Goal: Information Seeking & Learning: Learn about a topic

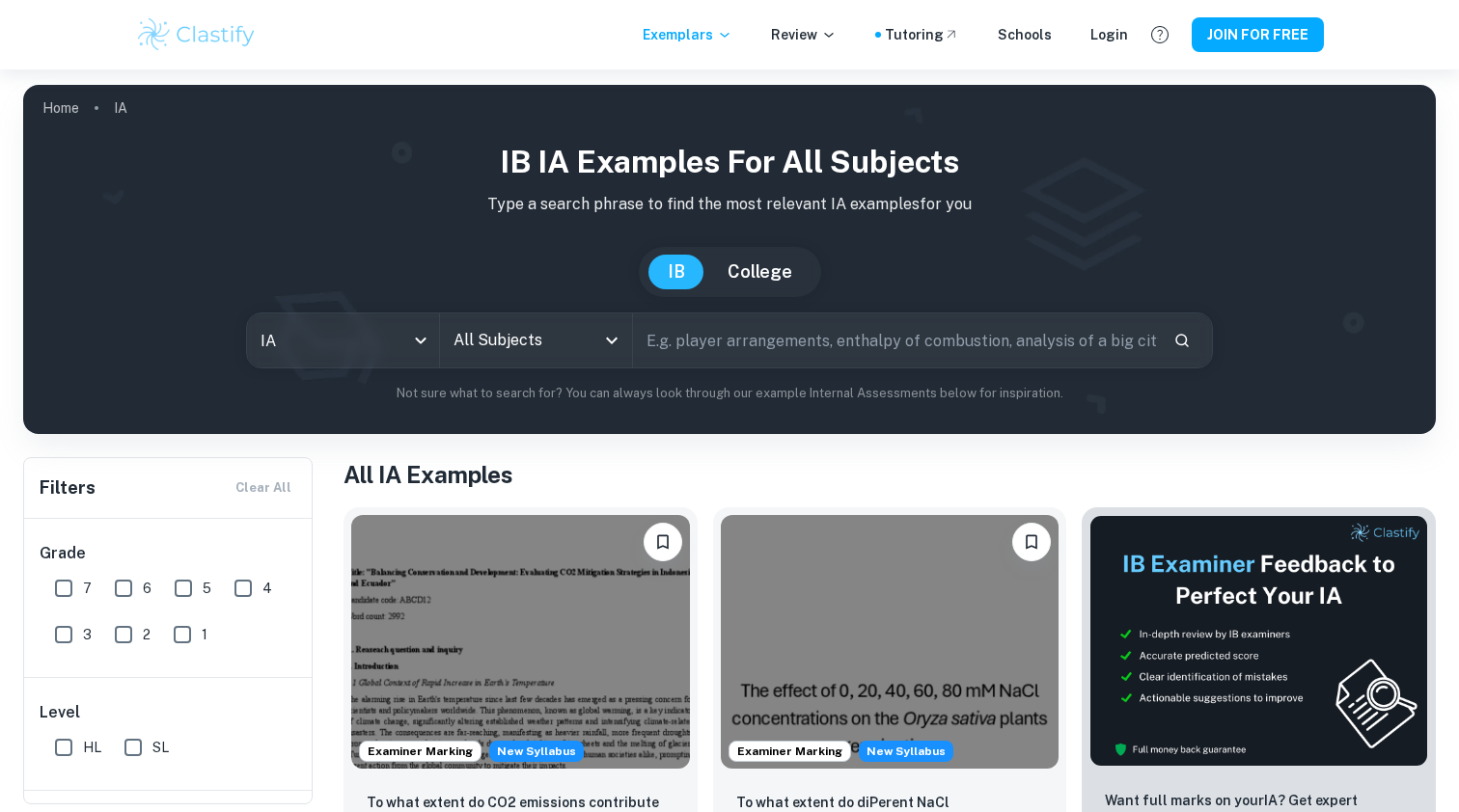
click at [698, 343] on input "text" at bounding box center [895, 340] width 525 height 54
type input "monográfia literatura a"
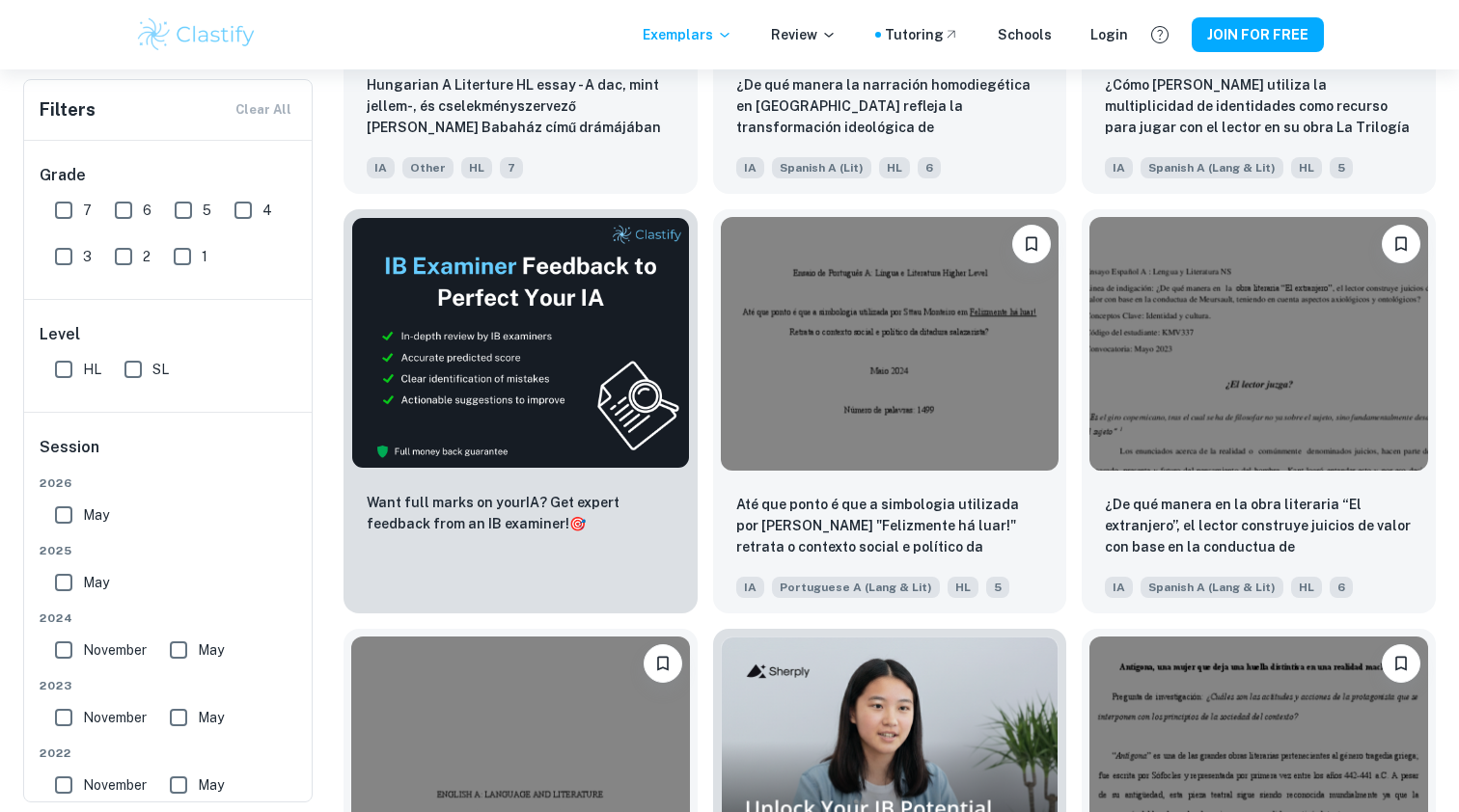
scroll to position [2818, 0]
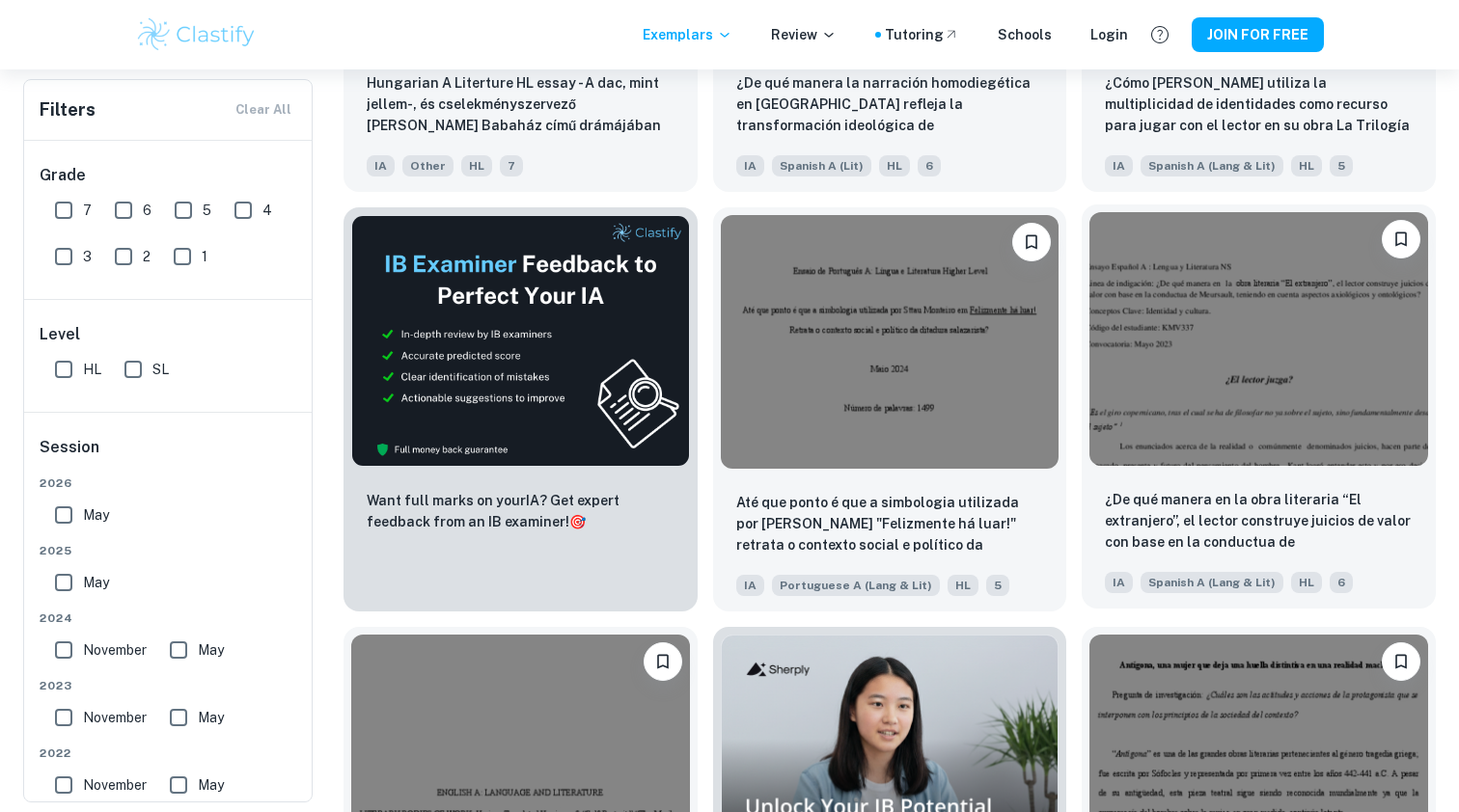
click at [1269, 375] on img at bounding box center [1258, 339] width 339 height 254
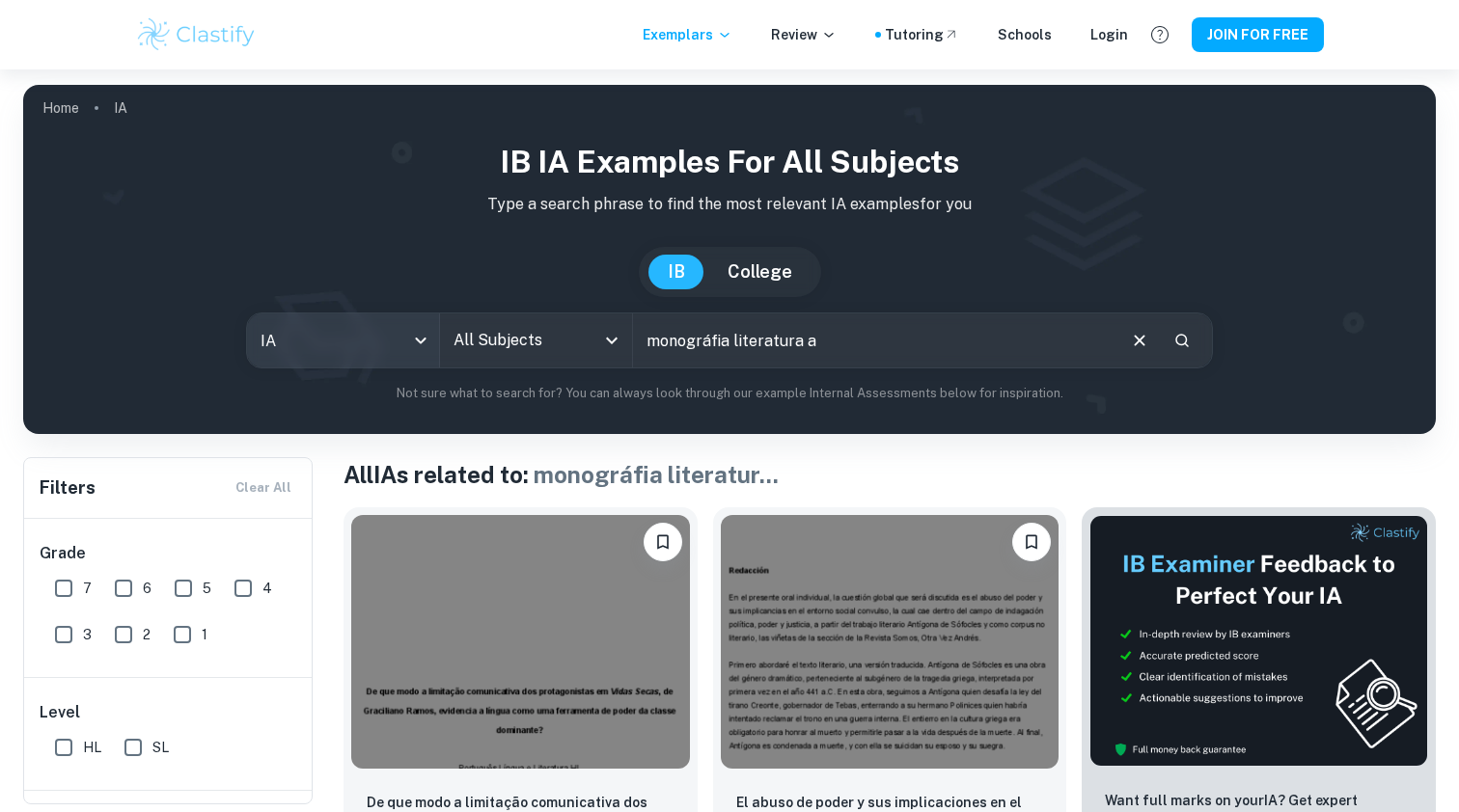
click at [331, 341] on body "We value your privacy We use cookies to enhance your browsing experience, serve…" at bounding box center [729, 475] width 1459 height 812
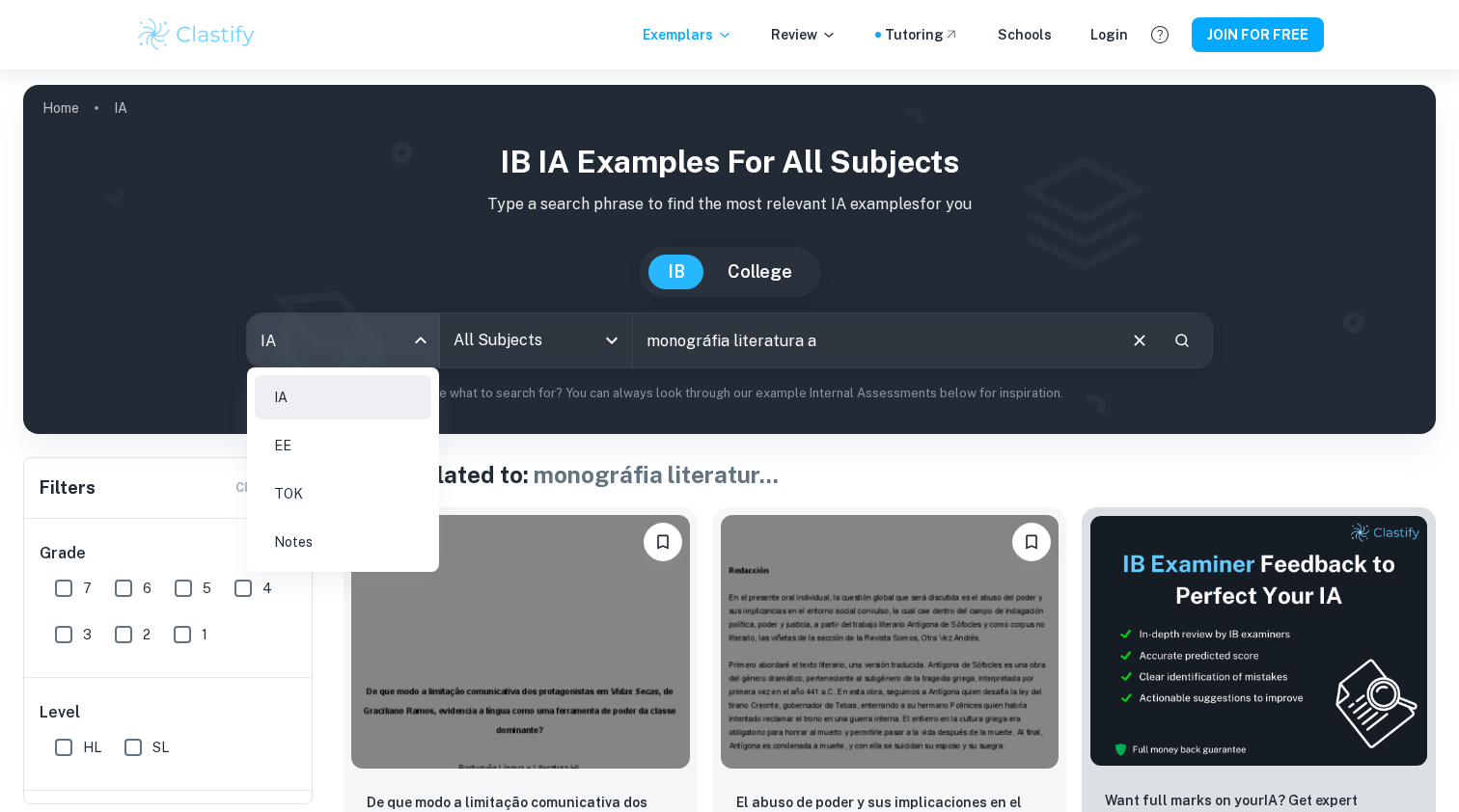
click at [336, 445] on li "EE" at bounding box center [343, 445] width 177 height 44
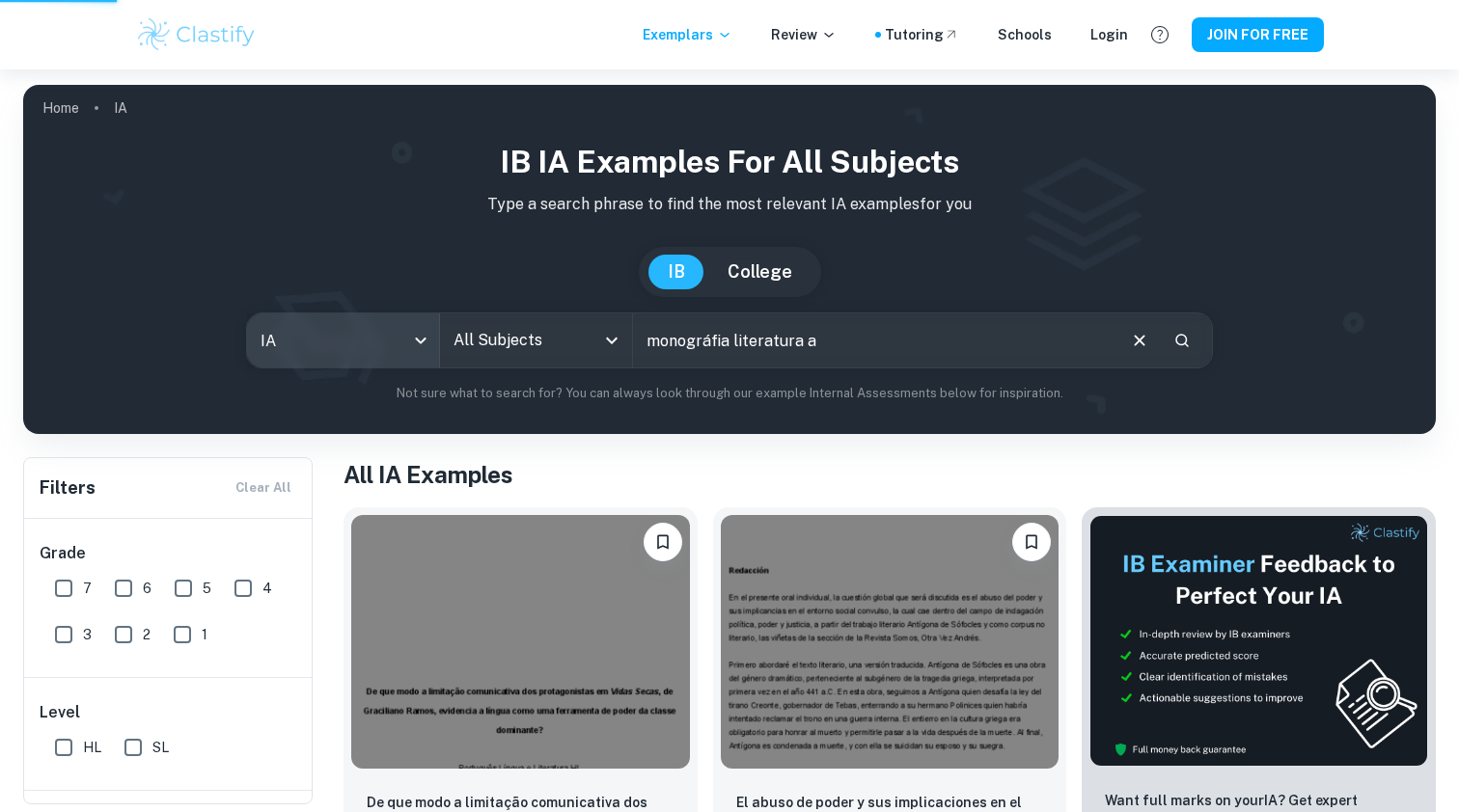
type input "ee"
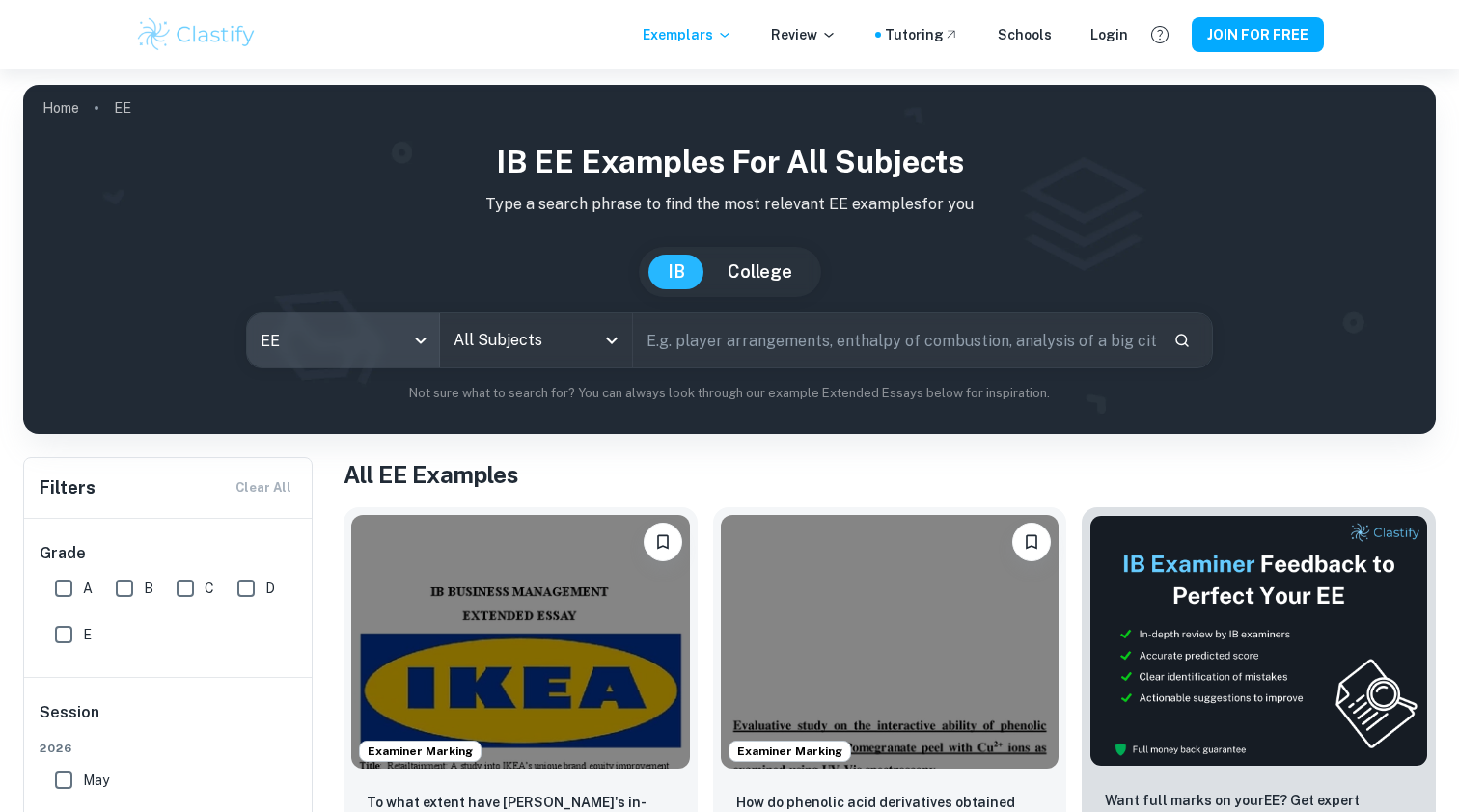
click at [560, 293] on div "[GEOGRAPHIC_DATA]" at bounding box center [729, 271] width 1381 height 50
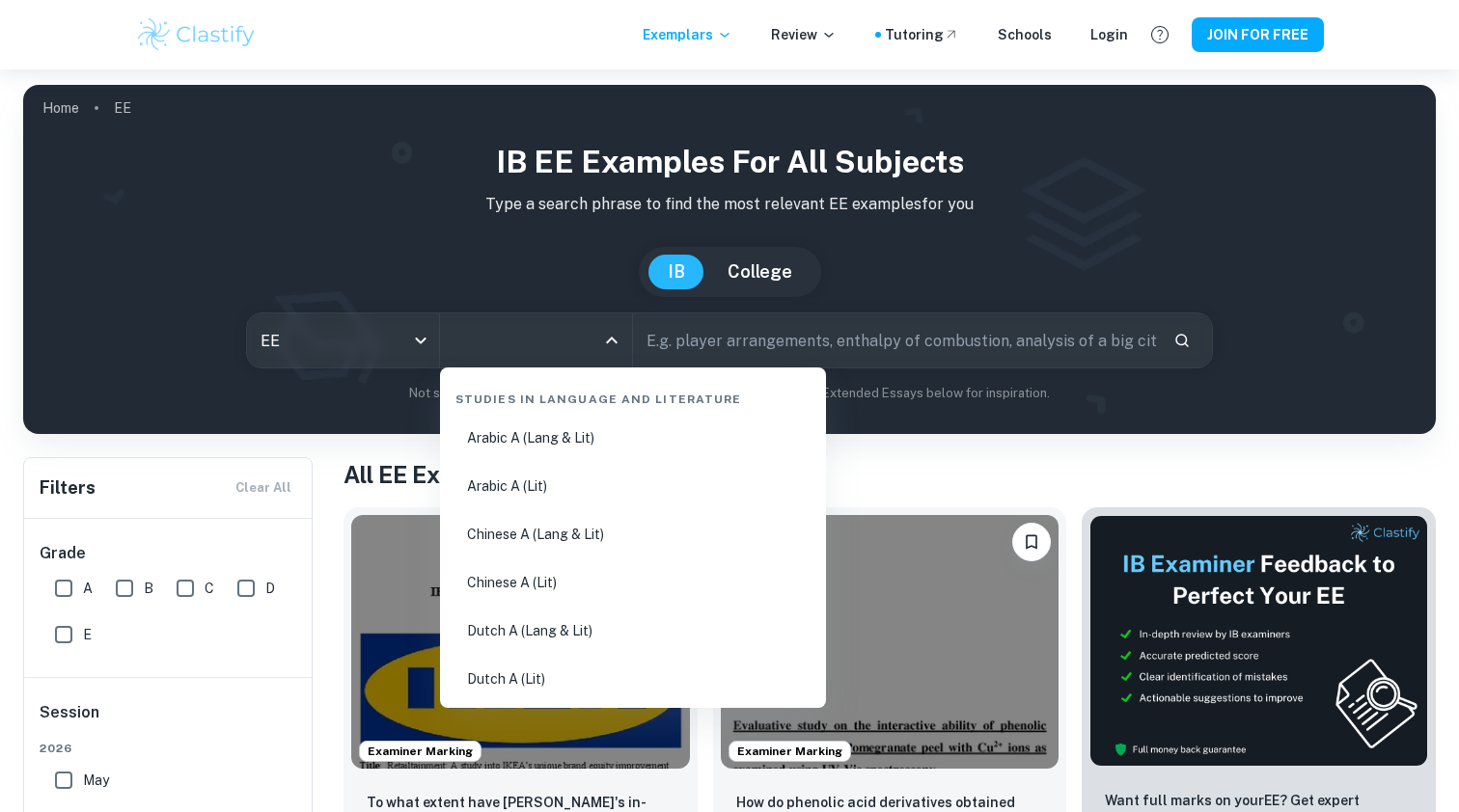
click at [554, 357] on input "All Subjects" at bounding box center [521, 341] width 145 height 37
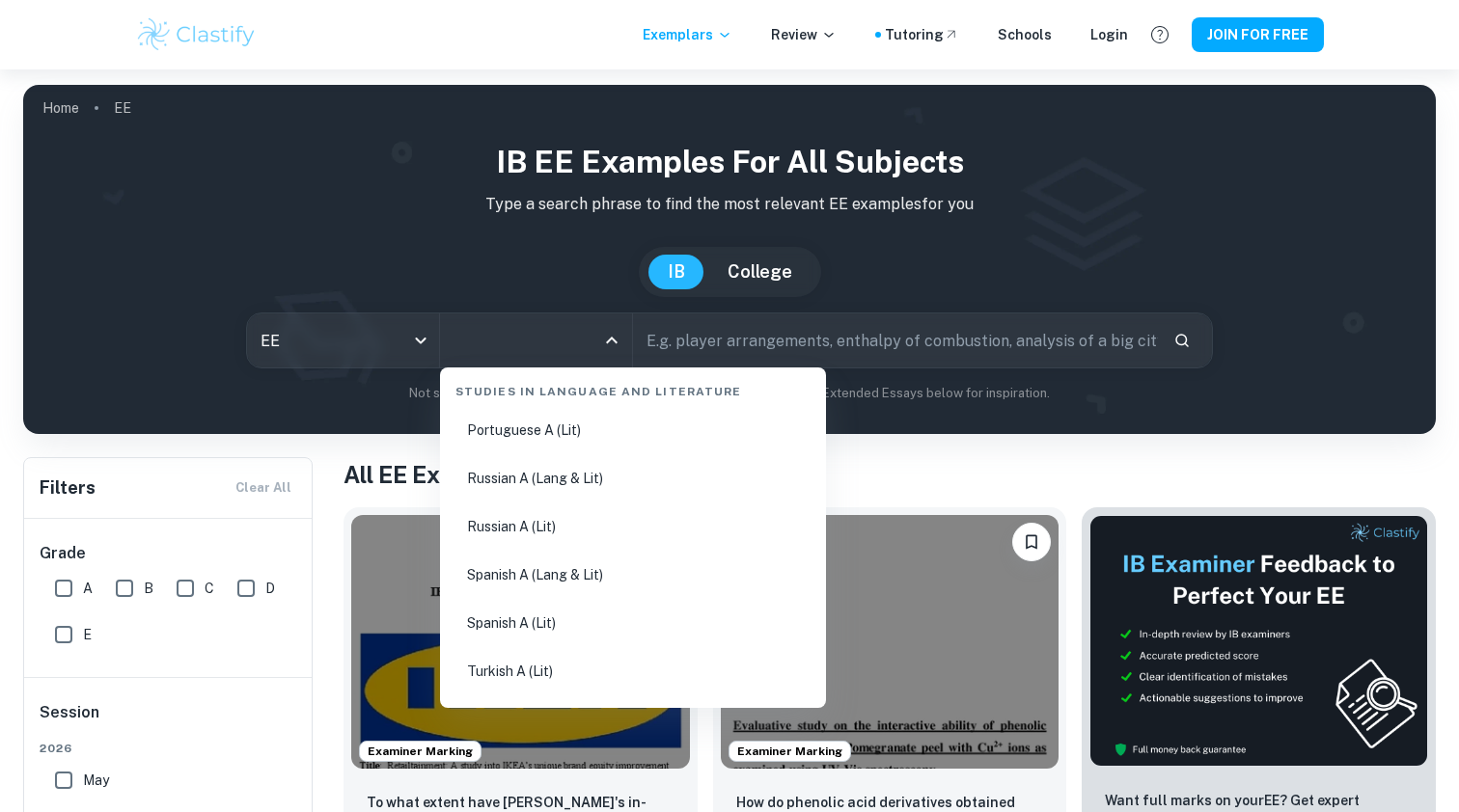
scroll to position [926, 0]
click at [565, 626] on li "Spanish A (Lit)" at bounding box center [633, 621] width 371 height 44
type input "Spanish A (Lit)"
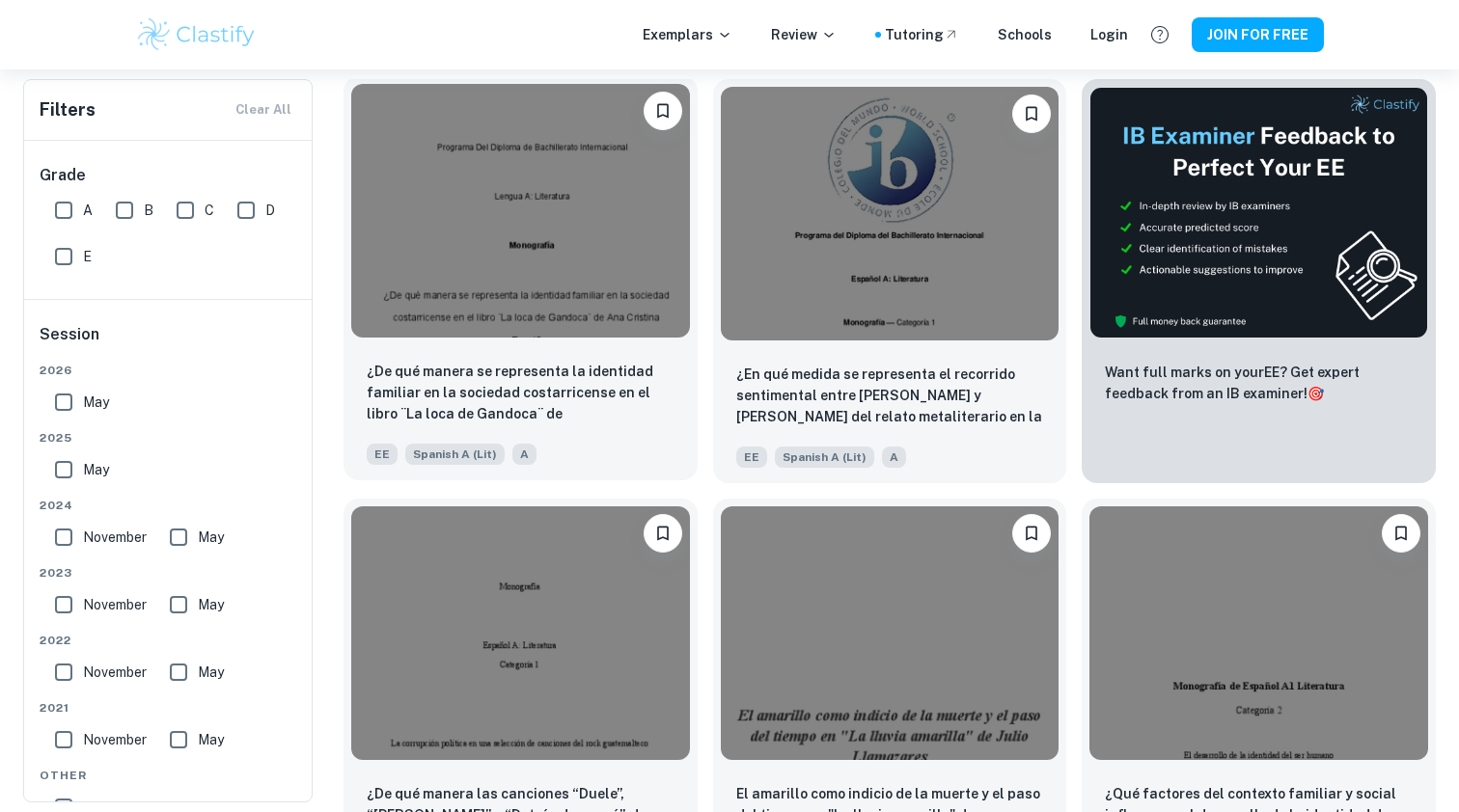
scroll to position [409, 0]
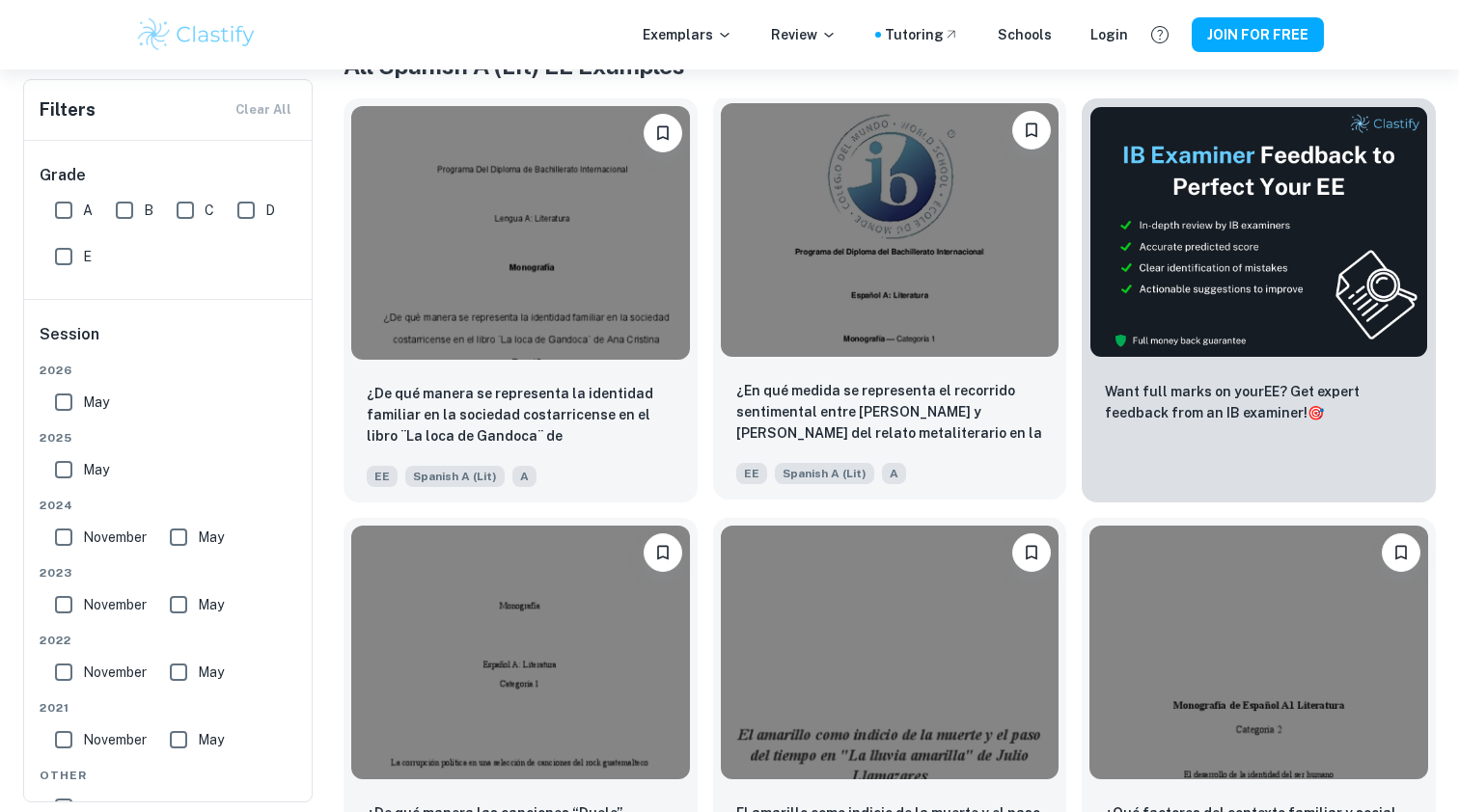
click at [881, 283] on img at bounding box center [889, 230] width 339 height 254
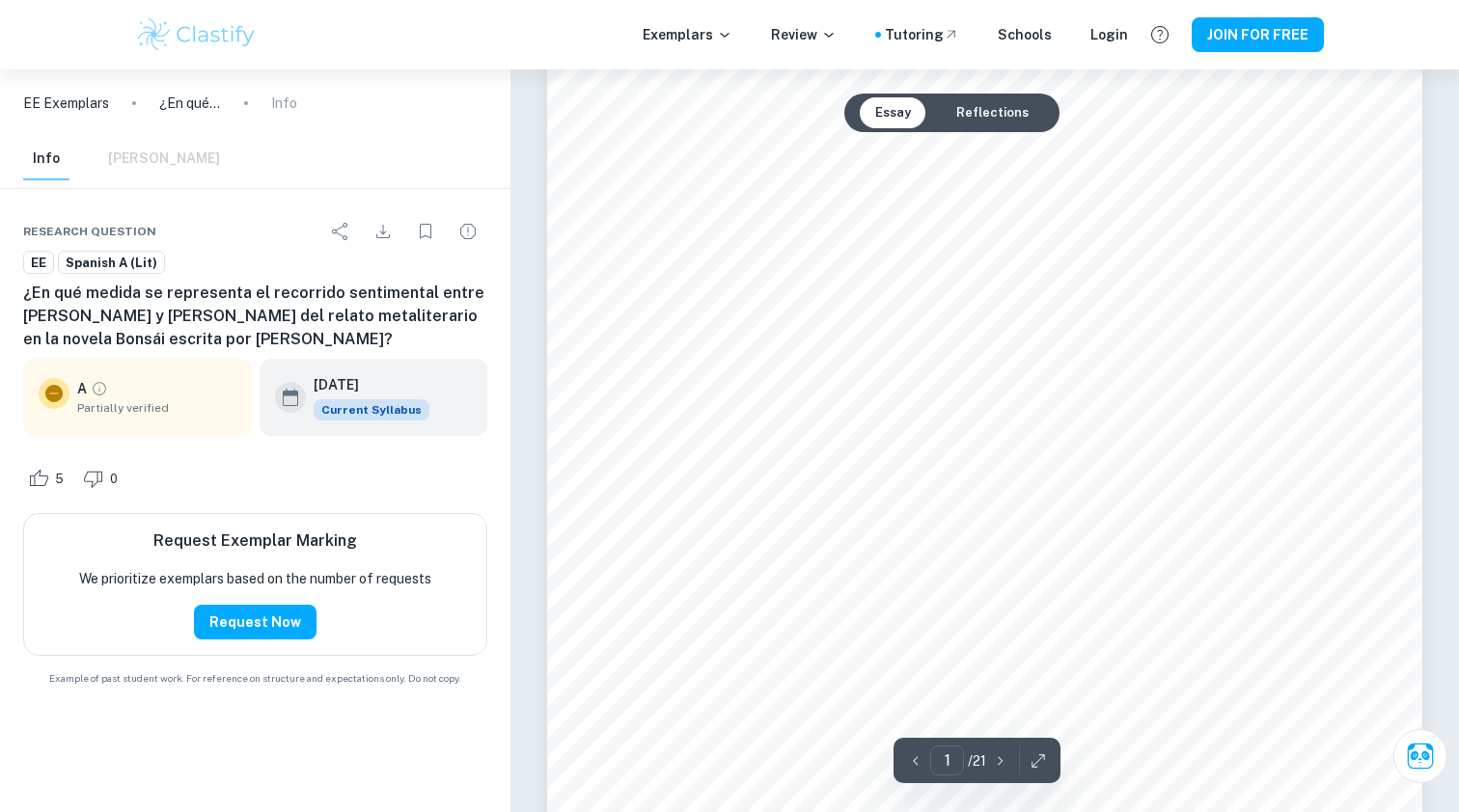
scroll to position [242, 0]
